Goal: Task Accomplishment & Management: Manage account settings

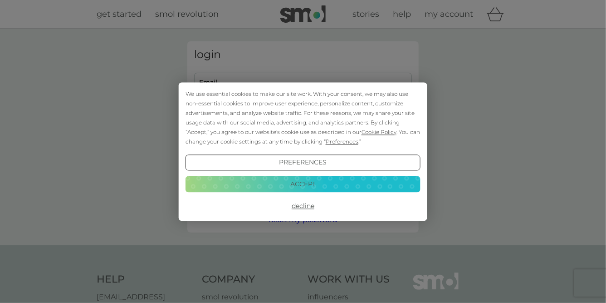
click at [300, 185] on button "Accept" at bounding box center [303, 184] width 235 height 16
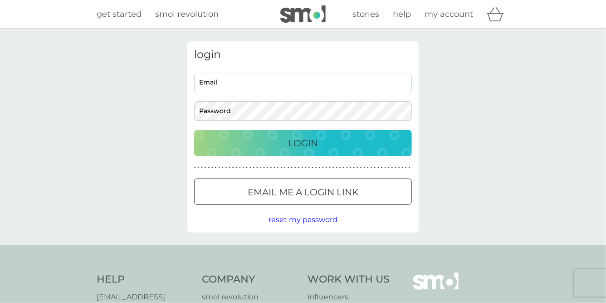
click at [280, 82] on input "Email" at bounding box center [303, 83] width 218 height 20
type input "[EMAIL_ADDRESS][DOMAIN_NAME]"
click at [277, 150] on button "Login" at bounding box center [303, 143] width 218 height 26
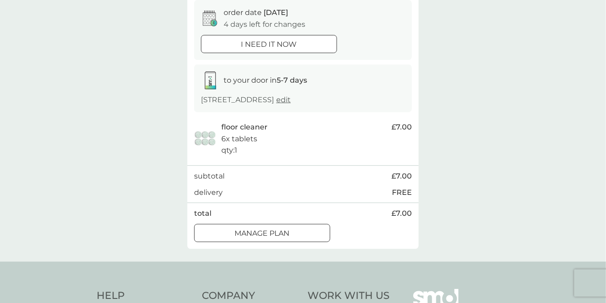
scroll to position [104, 0]
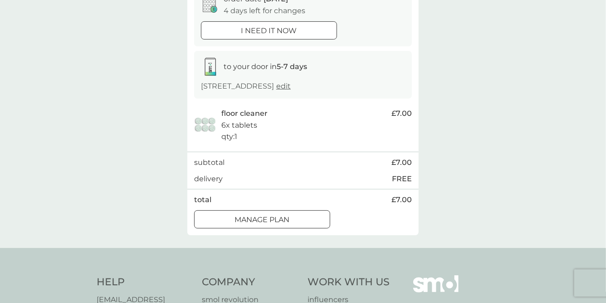
click at [226, 218] on div "Manage plan" at bounding box center [262, 220] width 135 height 12
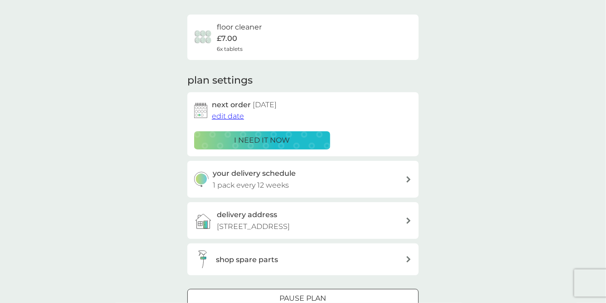
scroll to position [63, 0]
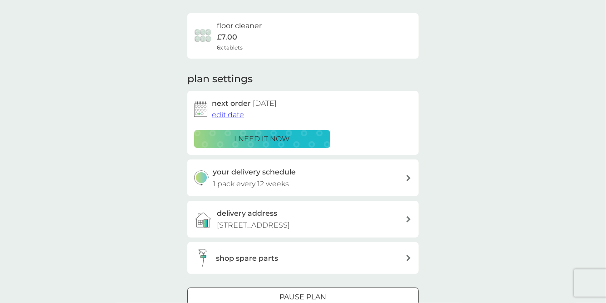
click at [238, 117] on span "edit date" at bounding box center [228, 114] width 32 height 9
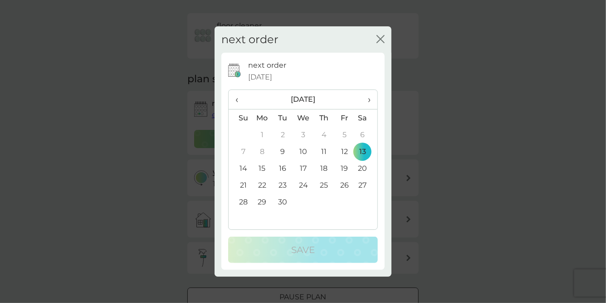
click at [372, 97] on th "›" at bounding box center [366, 100] width 23 height 20
click at [263, 168] on td "13" at bounding box center [262, 168] width 21 height 17
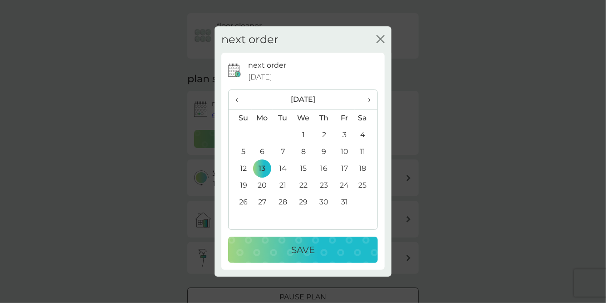
click at [371, 101] on th "›" at bounding box center [366, 100] width 23 height 20
click at [328, 172] on td "13" at bounding box center [324, 168] width 20 height 17
click at [305, 250] on p "Save" at bounding box center [303, 249] width 24 height 15
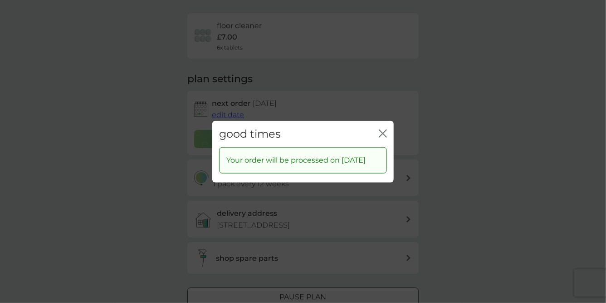
click at [381, 129] on icon "close" at bounding box center [383, 133] width 8 height 8
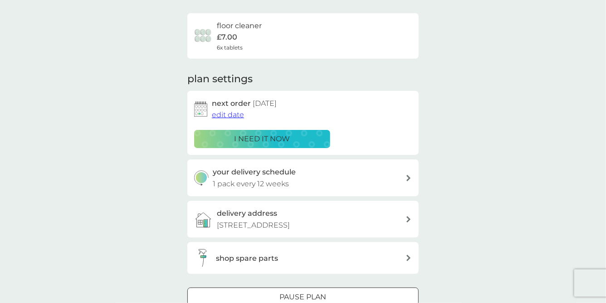
scroll to position [0, 0]
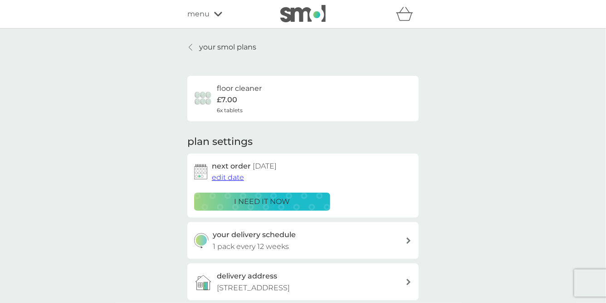
click at [285, 19] on img at bounding box center [302, 13] width 45 height 17
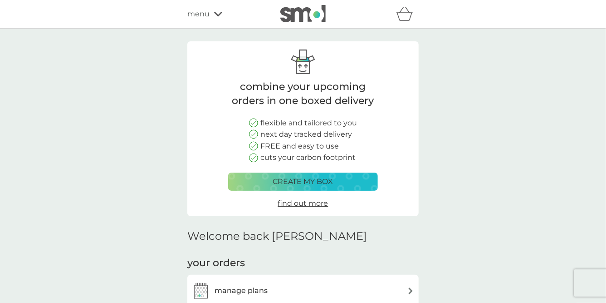
click at [192, 11] on span "menu" at bounding box center [198, 14] width 22 height 12
